Goal: Task Accomplishment & Management: Manage account settings

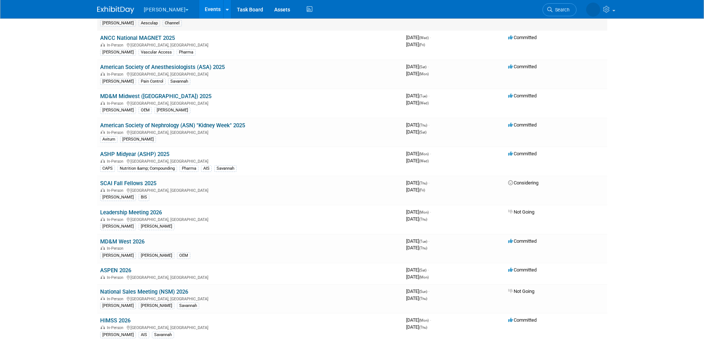
scroll to position [249, 0]
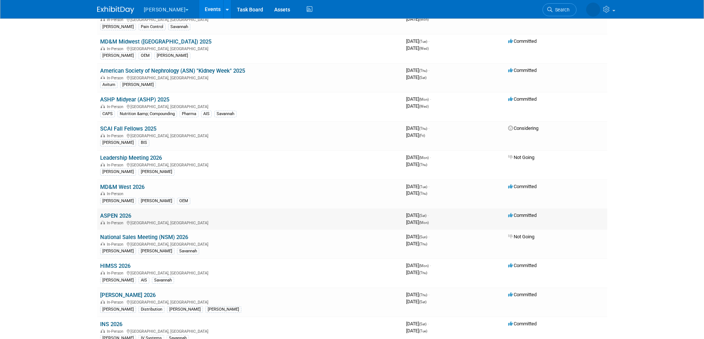
click at [112, 214] on link "ASPEN 2026" at bounding box center [115, 216] width 31 height 7
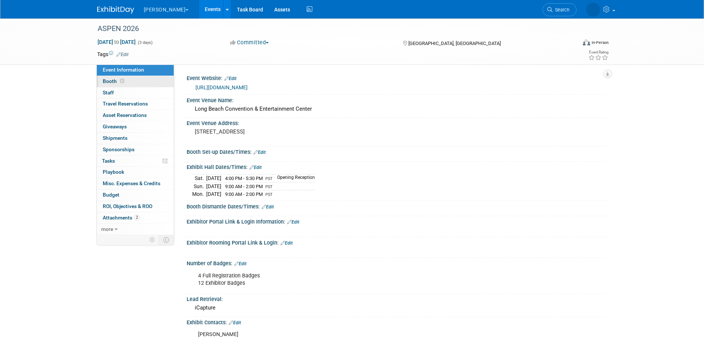
click at [112, 79] on span "Booth" at bounding box center [114, 81] width 23 height 6
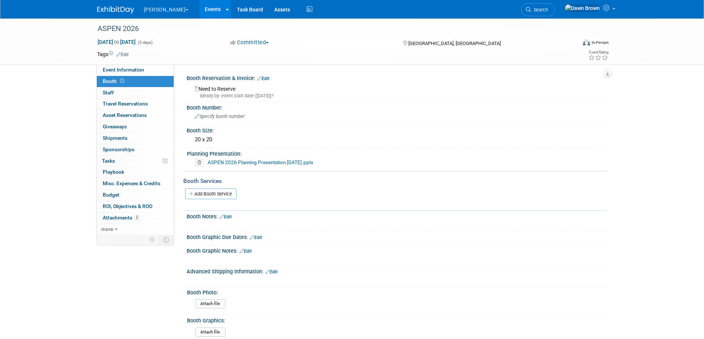
click at [260, 78] on icon at bounding box center [259, 78] width 4 height 5
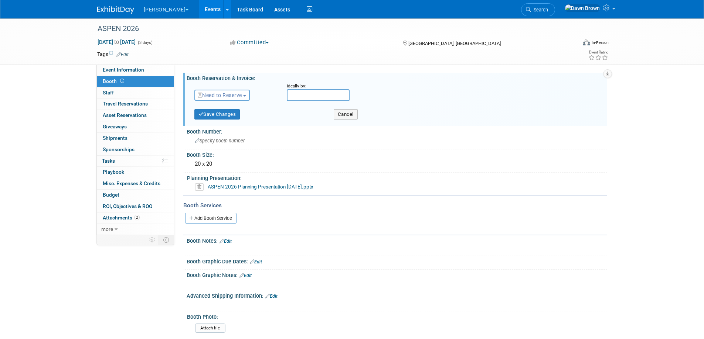
click at [250, 94] on button "Need to Reserve" at bounding box center [222, 95] width 56 height 11
click at [225, 117] on link "Reserved" at bounding box center [234, 118] width 79 height 10
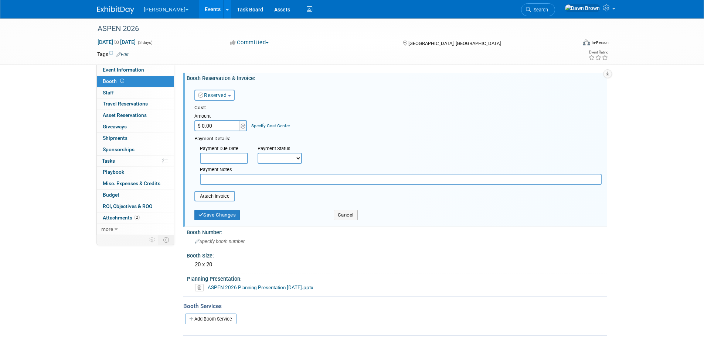
click at [257, 123] on link "Specify Cost Center" at bounding box center [270, 125] width 39 height 5
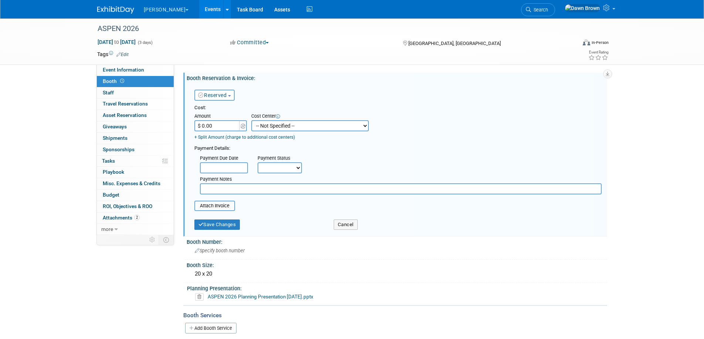
click at [263, 127] on select "-- Not Specified -- #3229006818 (Marketing Communications) #328006813 (BIS) #32…" at bounding box center [309, 125] width 117 height 11
select select "18965937"
click at [251, 120] on select "-- Not Specified -- #3229006818 (Marketing Communications) #328006813 (BIS) #32…" at bounding box center [309, 125] width 117 height 11
click at [235, 136] on link "+ Split Amount (charge to additional cost centers)" at bounding box center [244, 137] width 100 height 5
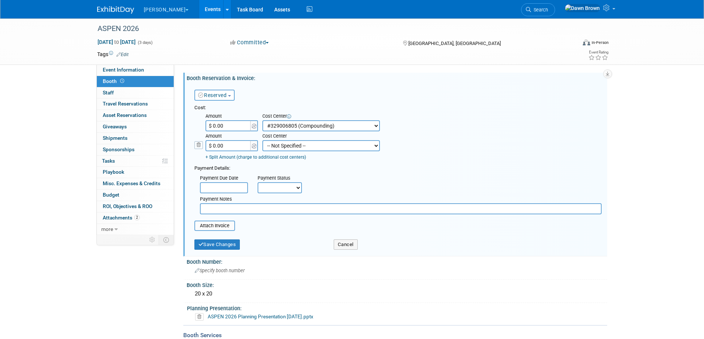
click at [278, 151] on select "-- Not Specified -- #3229006818 (Marketing Communications) #328006813 (BIS) #32…" at bounding box center [320, 145] width 117 height 11
select select "18965936"
click at [262, 141] on select "-- Not Specified -- #3229006818 (Marketing Communications) #328006813 (BIS) #32…" at bounding box center [320, 145] width 117 height 11
click at [218, 249] on button "Save Changes" at bounding box center [217, 245] width 46 height 10
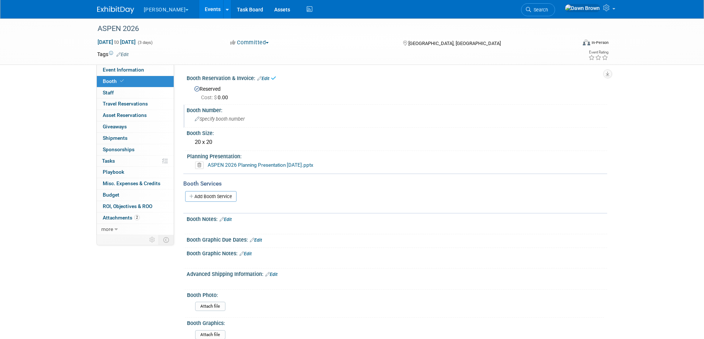
click at [211, 121] on span "Specify booth number" at bounding box center [220, 119] width 50 height 6
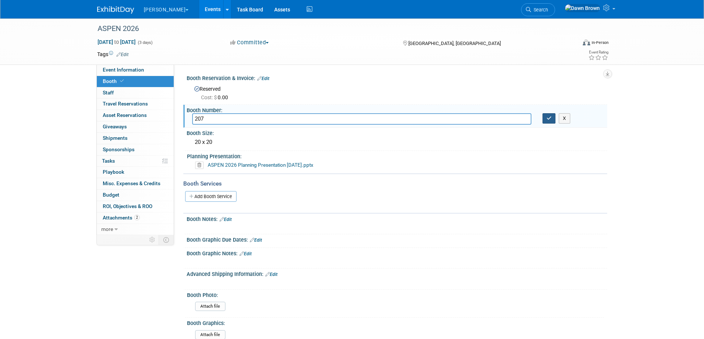
type input "207"
click at [551, 115] on button "button" at bounding box center [548, 118] width 13 height 10
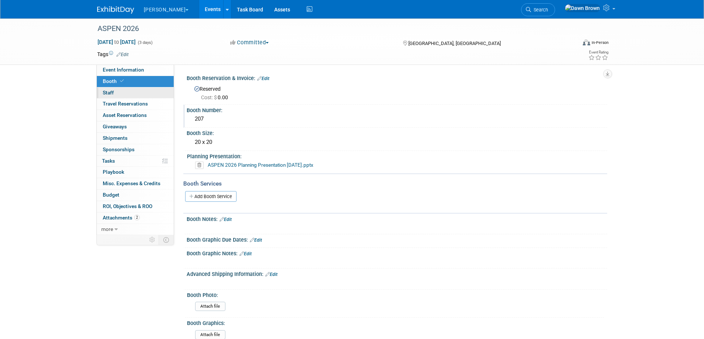
click at [109, 92] on span "Staff 0" at bounding box center [108, 93] width 11 height 6
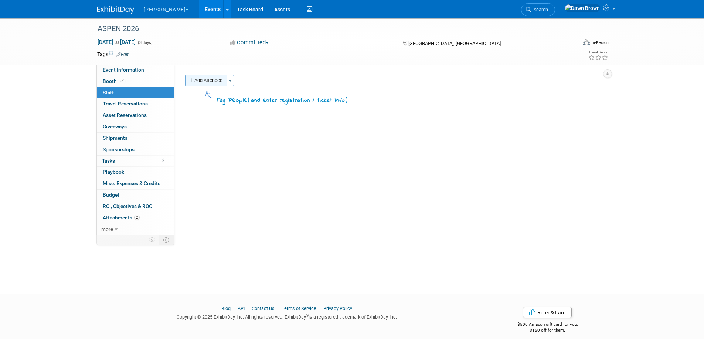
click at [195, 81] on button "Add Attendee" at bounding box center [206, 81] width 42 height 12
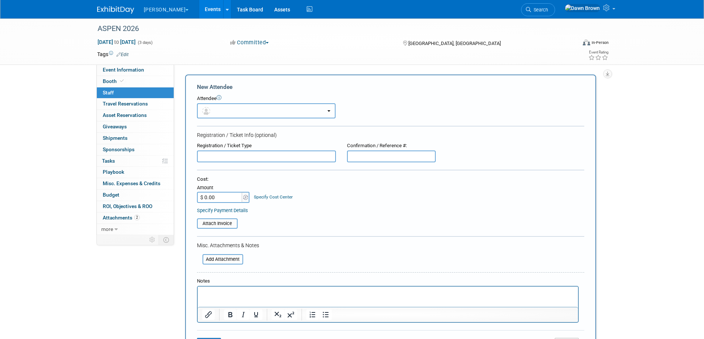
click at [207, 109] on img "button" at bounding box center [206, 111] width 8 height 8
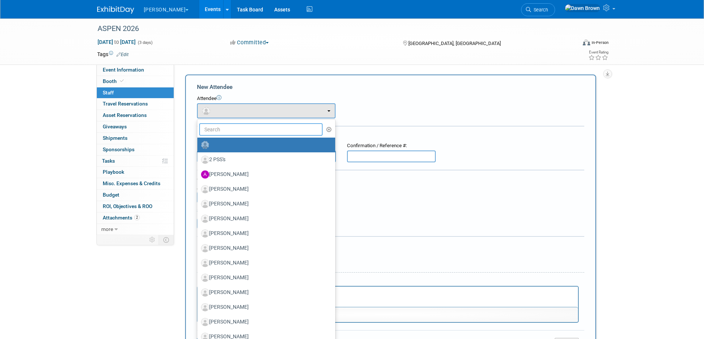
click at [217, 130] on input "text" at bounding box center [261, 129] width 124 height 13
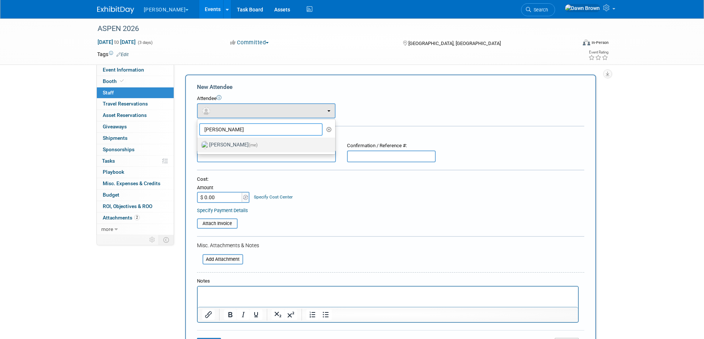
type input "[PERSON_NAME]"
click at [220, 143] on label "[PERSON_NAME] (me)" at bounding box center [264, 145] width 127 height 12
click at [198, 143] on input "[PERSON_NAME] (me)" at bounding box center [196, 144] width 5 height 5
select select "73c043c7-e405-4e63-a0ff-b0ef64ab4a34"
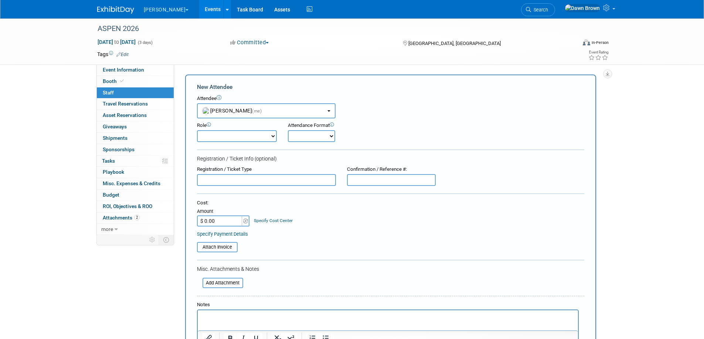
click at [269, 137] on select "Booth Captain Booth Staff Chairperson Communications Strategist Demonstrator Di…" at bounding box center [237, 136] width 80 height 12
select select "6"
click at [197, 130] on select "Booth Captain Booth Staff Chairperson Communications Strategist Demonstrator Di…" at bounding box center [237, 136] width 80 height 12
click at [329, 136] on select "Onsite Remote" at bounding box center [311, 136] width 47 height 12
select select "1"
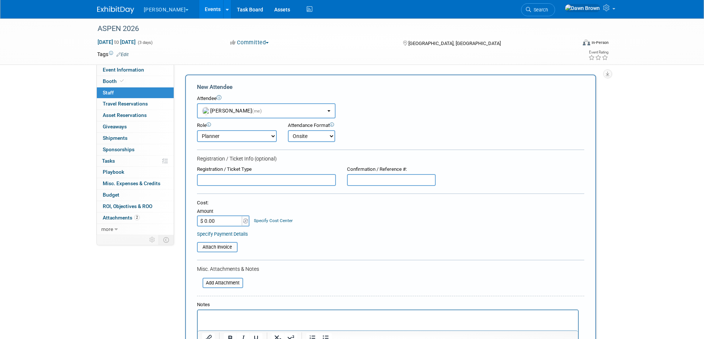
click at [288, 130] on select "Onsite Remote" at bounding box center [311, 136] width 47 height 12
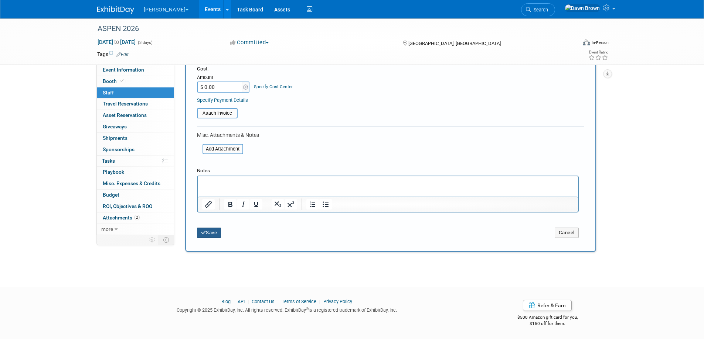
click at [215, 234] on button "Save" at bounding box center [209, 233] width 24 height 10
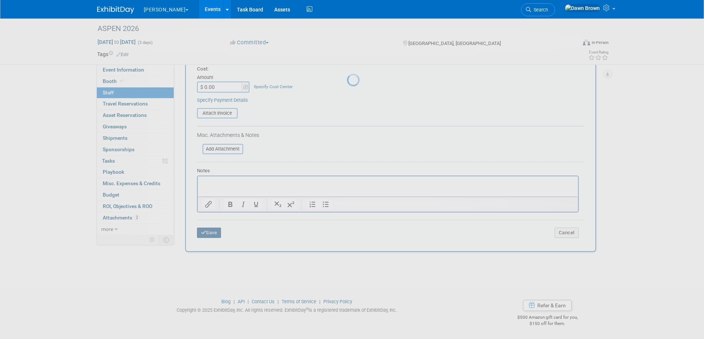
scroll to position [7, 0]
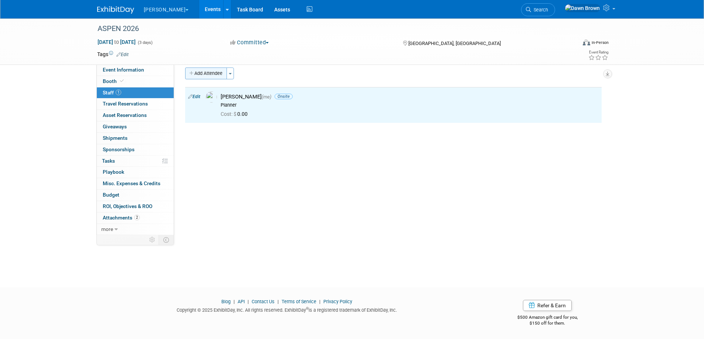
click at [216, 72] on button "Add Attendee" at bounding box center [206, 74] width 42 height 12
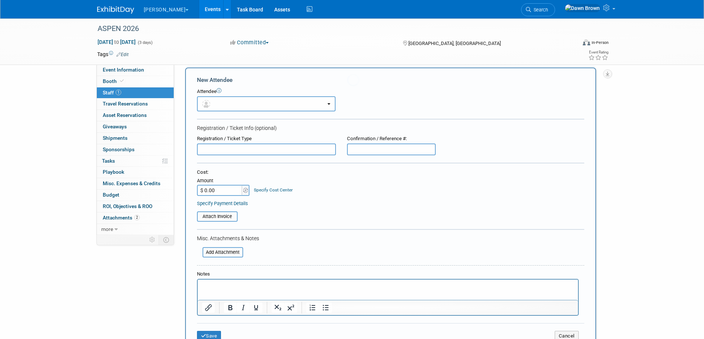
scroll to position [0, 0]
click at [221, 105] on button "button" at bounding box center [266, 103] width 138 height 15
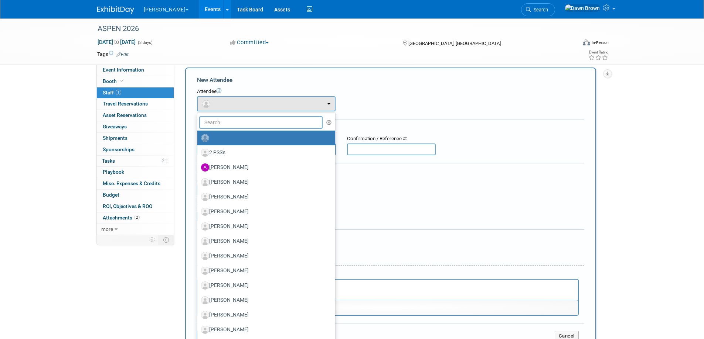
click at [232, 127] on input "text" at bounding box center [261, 122] width 124 height 13
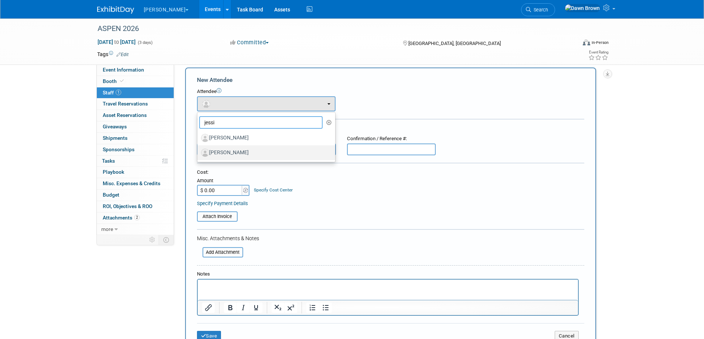
type input "jessi"
click at [237, 157] on label "[PERSON_NAME]" at bounding box center [264, 153] width 127 height 12
click at [198, 154] on input "[PERSON_NAME]" at bounding box center [196, 152] width 5 height 5
select select "34777764-73d7-473f-a129-343a1382fd9f"
select select "400"
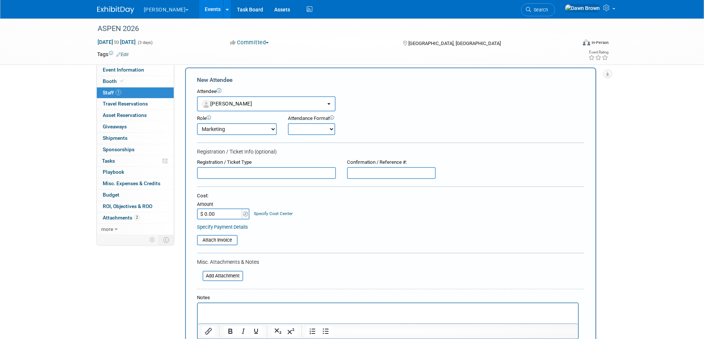
click at [301, 129] on select "Onsite Remote" at bounding box center [311, 129] width 47 height 12
select select "1"
click at [288, 123] on select "Onsite Remote" at bounding box center [311, 129] width 47 height 12
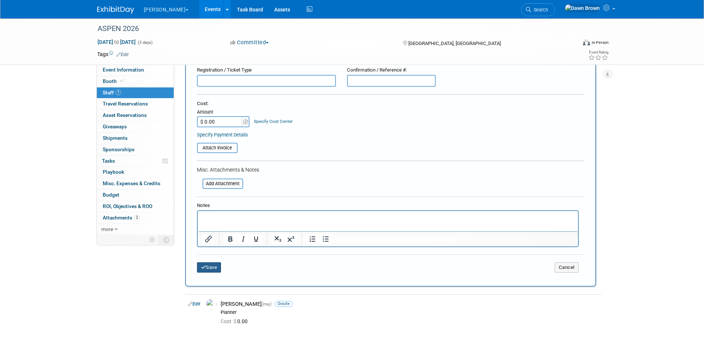
click at [211, 270] on button "Save" at bounding box center [209, 268] width 24 height 10
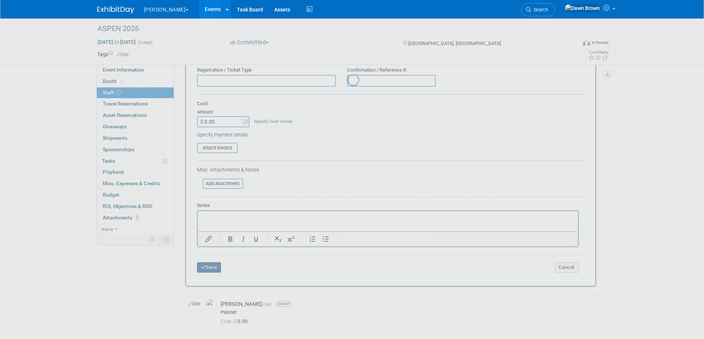
scroll to position [7, 0]
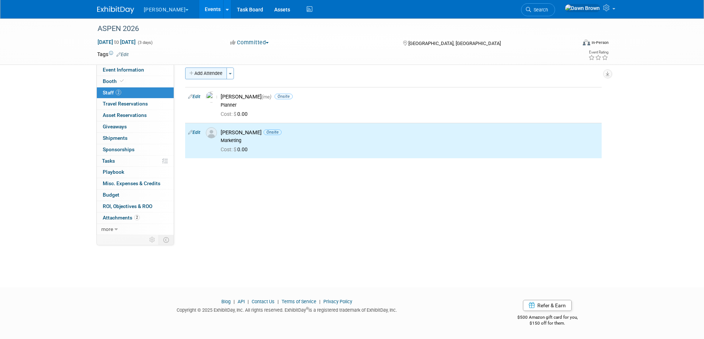
click at [208, 69] on button "Add Attendee" at bounding box center [206, 74] width 42 height 12
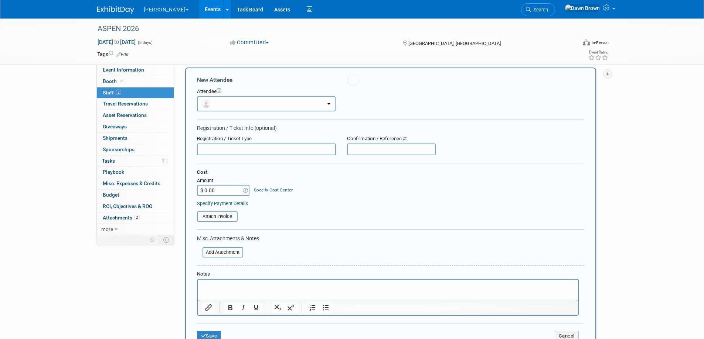
scroll to position [0, 0]
click at [229, 104] on button "button" at bounding box center [266, 103] width 138 height 15
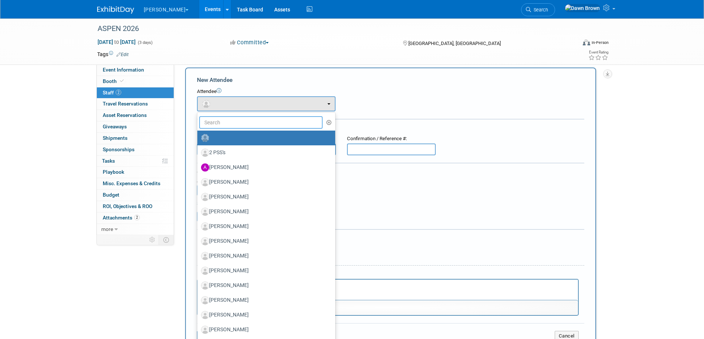
click at [230, 119] on input "text" at bounding box center [261, 122] width 124 height 13
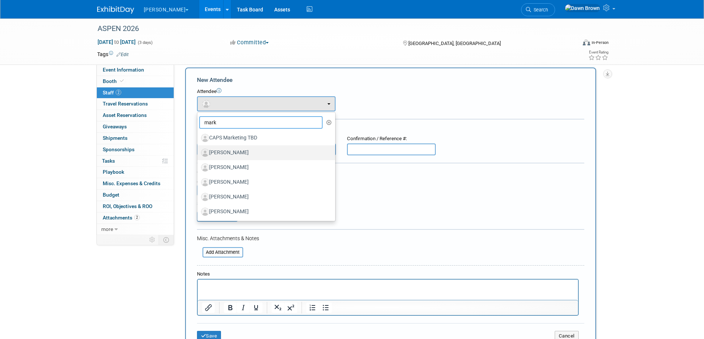
type input "mark"
click at [242, 153] on label "[PERSON_NAME]" at bounding box center [264, 153] width 127 height 12
click at [198, 153] on input "[PERSON_NAME]" at bounding box center [196, 152] width 5 height 5
select select "6d6d2e55-6186-4cf2-b17c-f70947ba66ab"
select select "100"
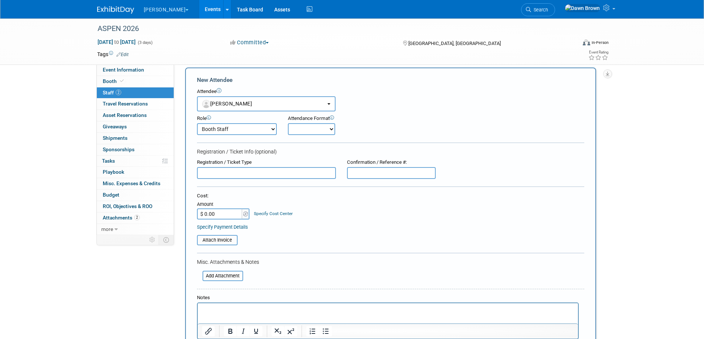
click at [314, 124] on select "Onsite Remote" at bounding box center [311, 129] width 47 height 12
select select "1"
click at [288, 123] on select "Onsite Remote" at bounding box center [311, 129] width 47 height 12
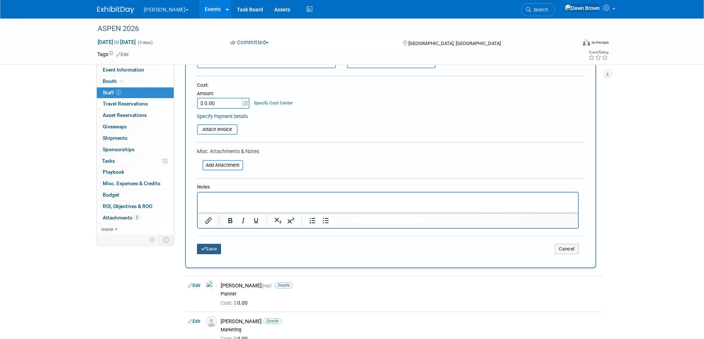
click at [211, 251] on button "Save" at bounding box center [209, 249] width 24 height 10
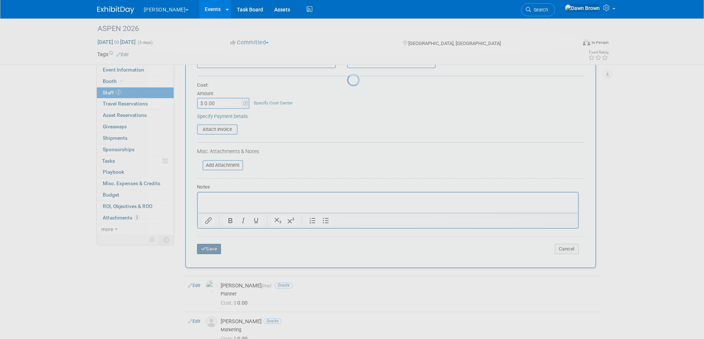
scroll to position [7, 0]
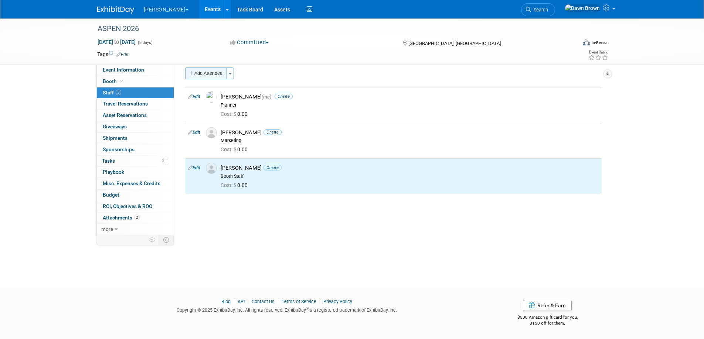
click at [205, 71] on button "Add Attendee" at bounding box center [206, 74] width 42 height 12
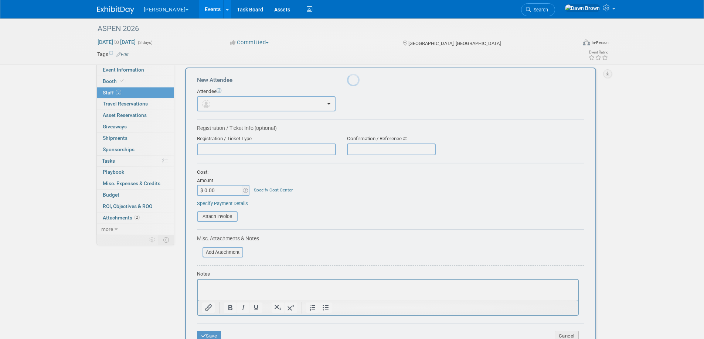
scroll to position [0, 0]
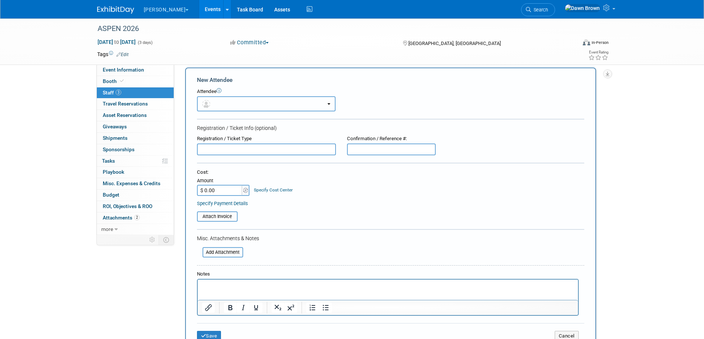
click at [214, 104] on button "button" at bounding box center [266, 103] width 138 height 15
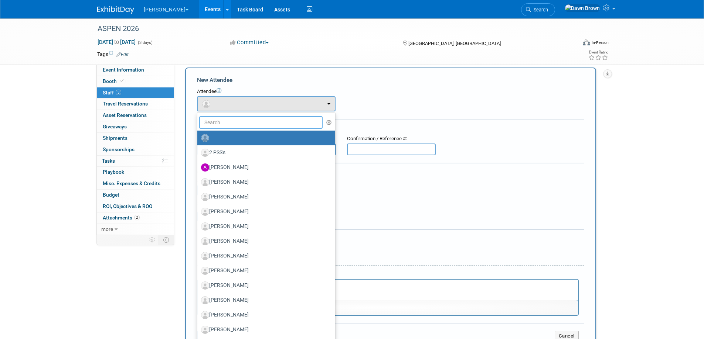
click at [227, 127] on input "text" at bounding box center [261, 122] width 124 height 13
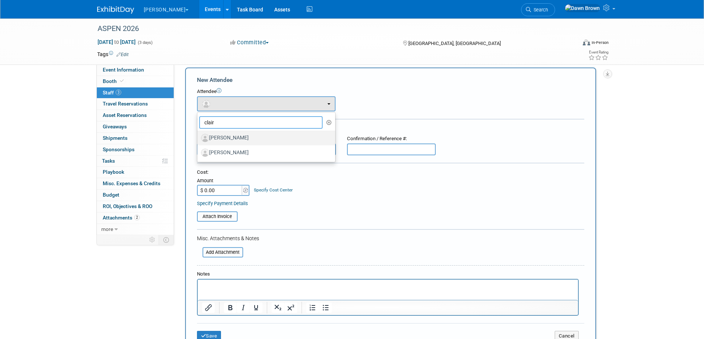
type input "clair"
click at [235, 138] on label "[PERSON_NAME]" at bounding box center [264, 138] width 127 height 12
click at [198, 138] on input "[PERSON_NAME]" at bounding box center [196, 137] width 5 height 5
select select "ae06dff4-79a8-44d8-a505-e9d0d9e048ae"
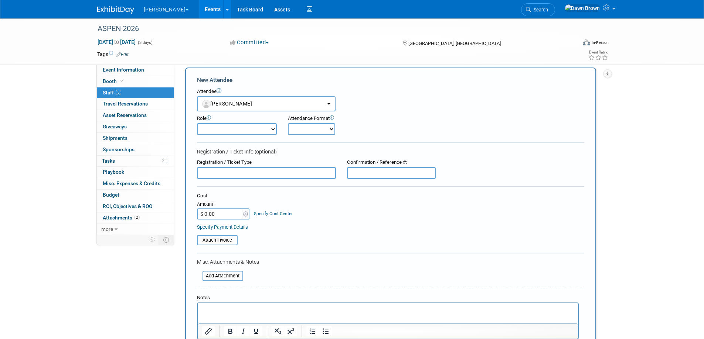
click at [243, 130] on select "Booth Captain Booth Staff Chairperson Communications Strategist Demonstrator Di…" at bounding box center [237, 129] width 80 height 12
select select "400"
click at [197, 123] on select "Booth Captain Booth Staff Chairperson Communications Strategist Demonstrator Di…" at bounding box center [237, 129] width 80 height 12
click at [332, 129] on select "Onsite Remote" at bounding box center [311, 129] width 47 height 12
select select "1"
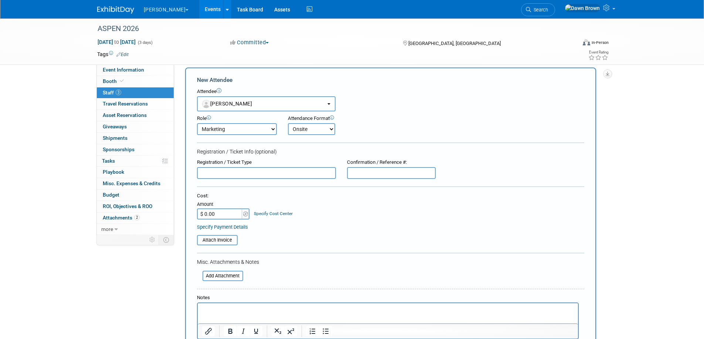
click at [288, 123] on select "Onsite Remote" at bounding box center [311, 129] width 47 height 12
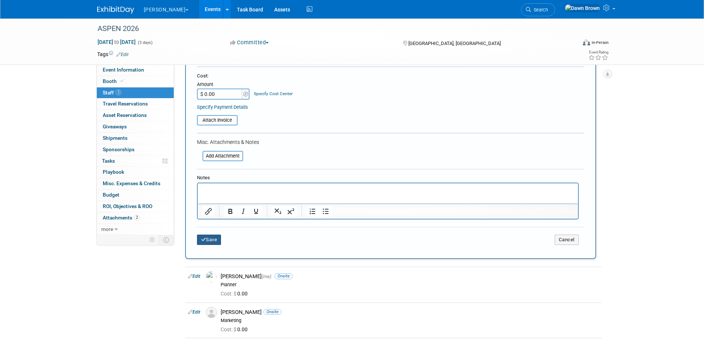
click at [208, 242] on button "Save" at bounding box center [209, 240] width 24 height 10
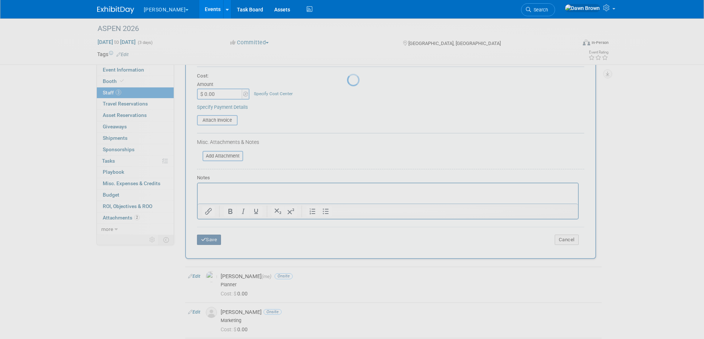
scroll to position [7, 0]
